Goal: Navigation & Orientation: Go to known website

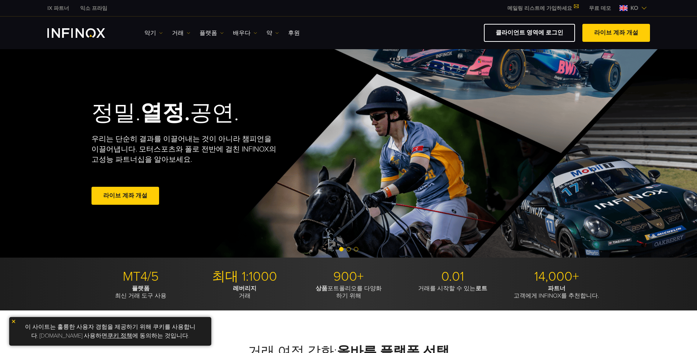
click at [524, 35] on link "클라이언트 영역에 로그인" at bounding box center [529, 33] width 91 height 18
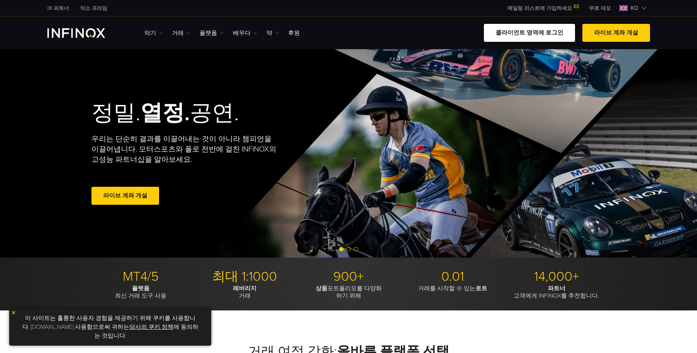
click at [545, 36] on link "클라이언트 영역에 로그인" at bounding box center [529, 33] width 91 height 18
